Goal: Find specific page/section

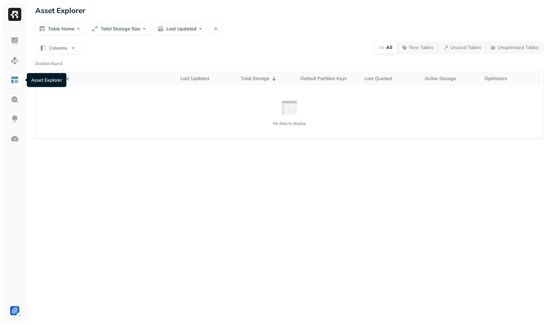
click at [259, 172] on div "Asset Explorer Table Name Total Storage Size Last Updated Columns All New Table…" at bounding box center [289, 162] width 521 height 325
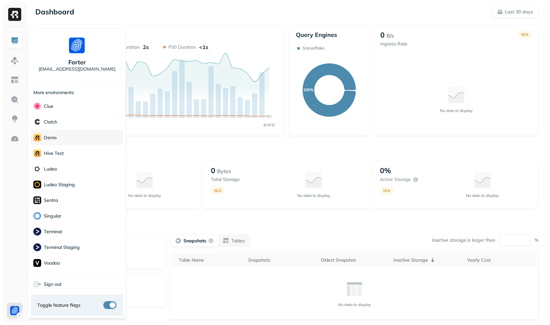
click at [61, 140] on div "demo" at bounding box center [77, 138] width 92 height 16
